Goal: Task Accomplishment & Management: Manage account settings

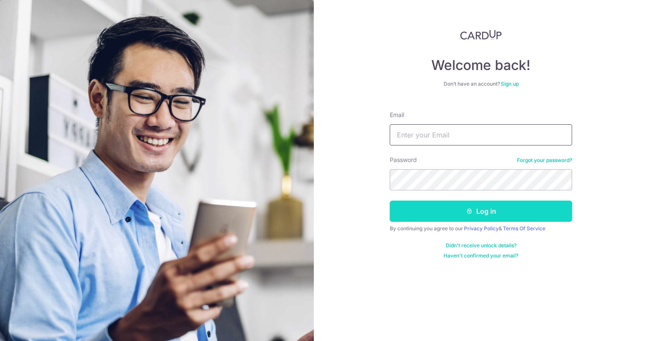
type input "[EMAIL_ADDRESS][DOMAIN_NAME]"
click at [463, 219] on button "Log in" at bounding box center [480, 210] width 182 height 21
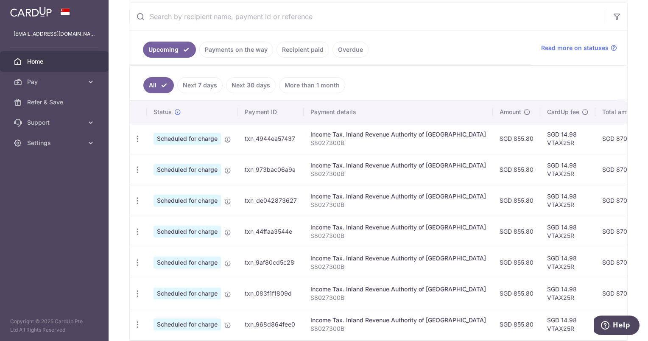
scroll to position [203, 0]
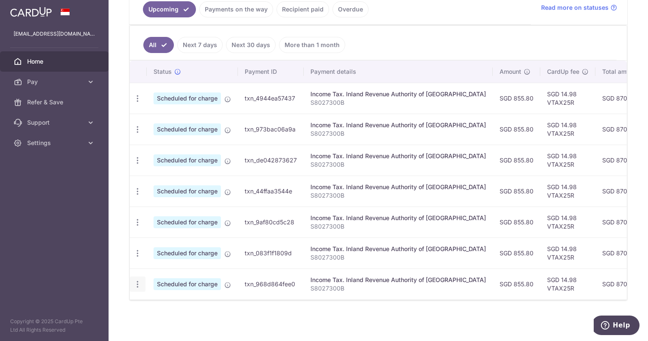
click at [143, 278] on div "Update payment Cancel payment" at bounding box center [138, 284] width 16 height 16
click at [137, 282] on icon "button" at bounding box center [137, 284] width 9 height 9
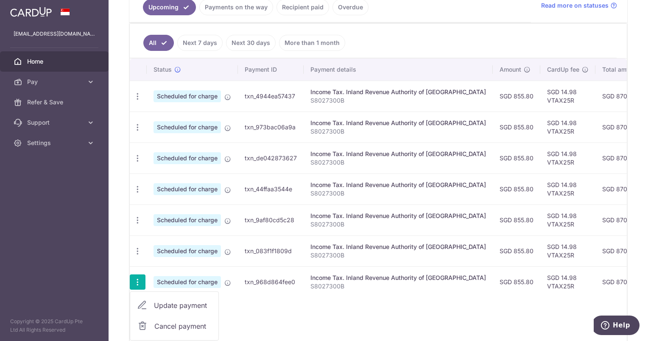
click at [168, 303] on span "Update payment" at bounding box center [183, 305] width 58 height 10
radio input "true"
type input "855.80"
type input "[DATE]"
type input "S8027300B"
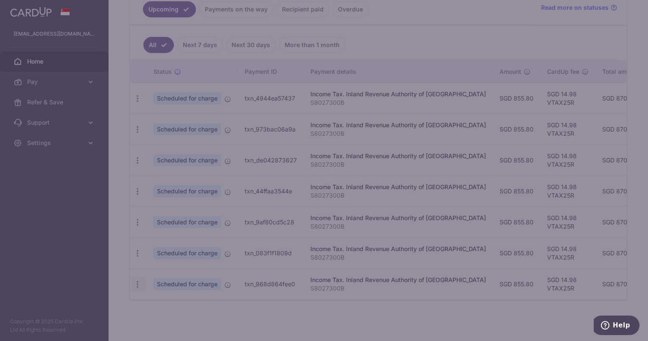
type input "VTAX25R"
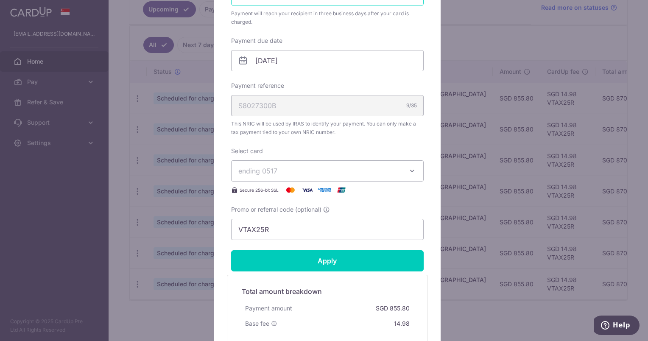
scroll to position [254, 0]
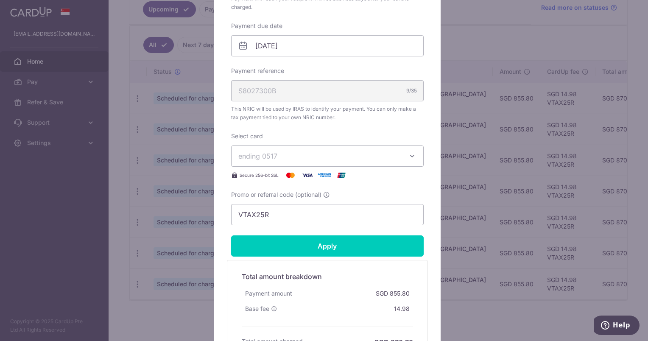
click at [289, 160] on span "ending 0517" at bounding box center [319, 156] width 163 height 10
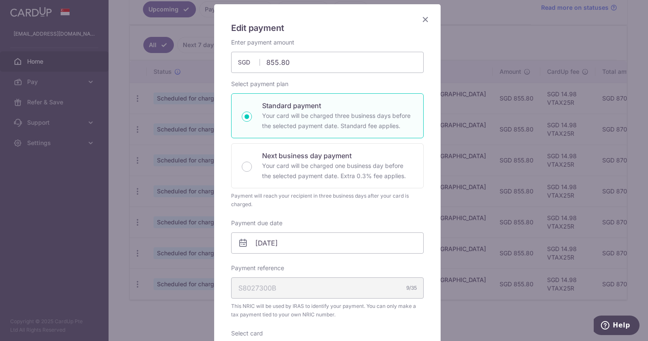
scroll to position [6, 0]
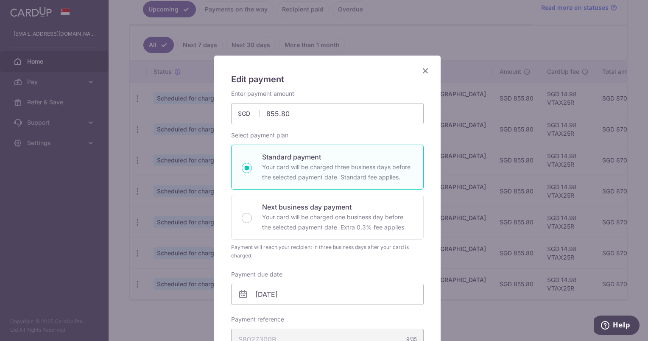
click at [420, 73] on icon "Close" at bounding box center [425, 70] width 10 height 11
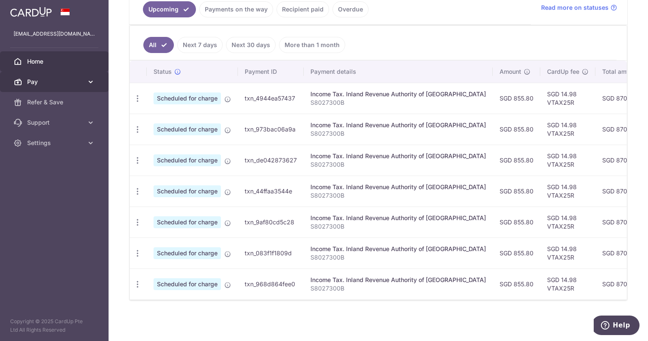
click at [68, 92] on link "Pay" at bounding box center [54, 82] width 108 height 20
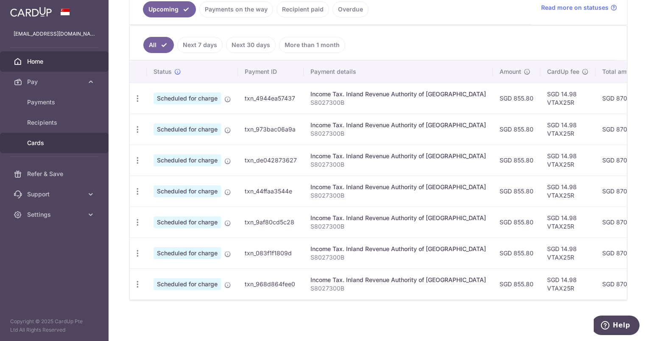
click at [68, 142] on span "Cards" at bounding box center [55, 143] width 56 height 8
